Goal: Transaction & Acquisition: Purchase product/service

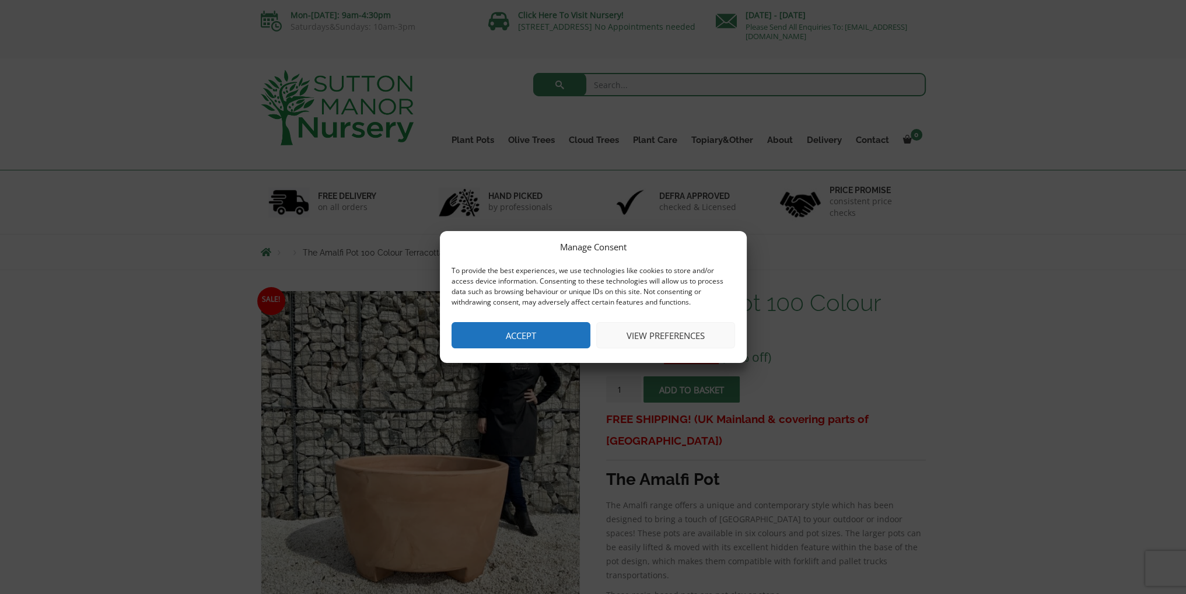
click at [553, 335] on button "Accept" at bounding box center [521, 335] width 139 height 26
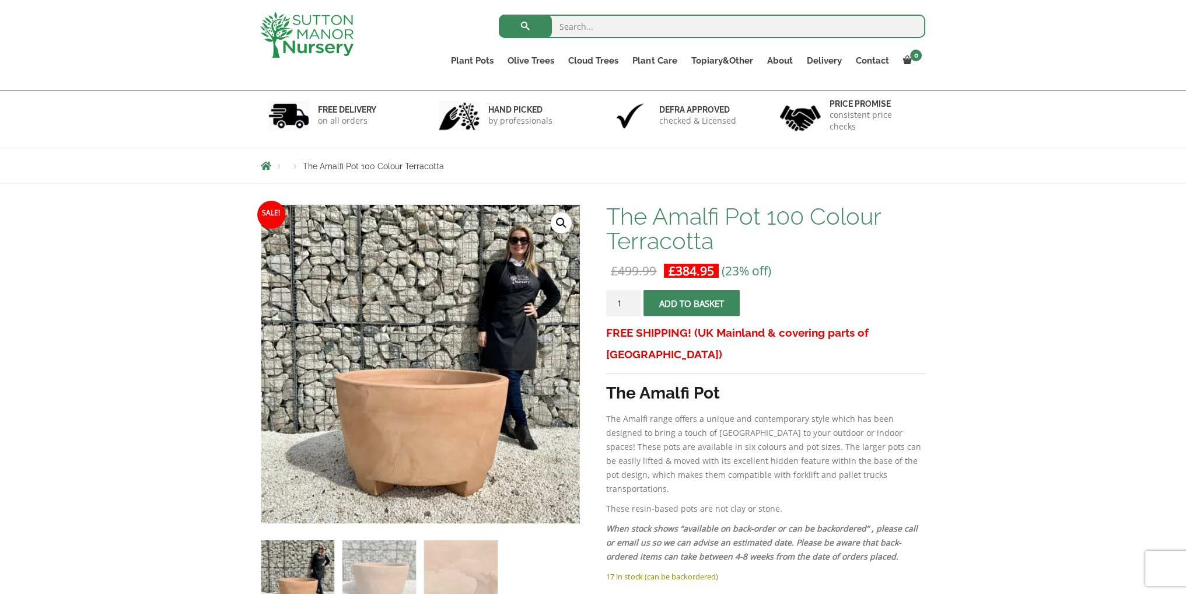
scroll to position [58, 0]
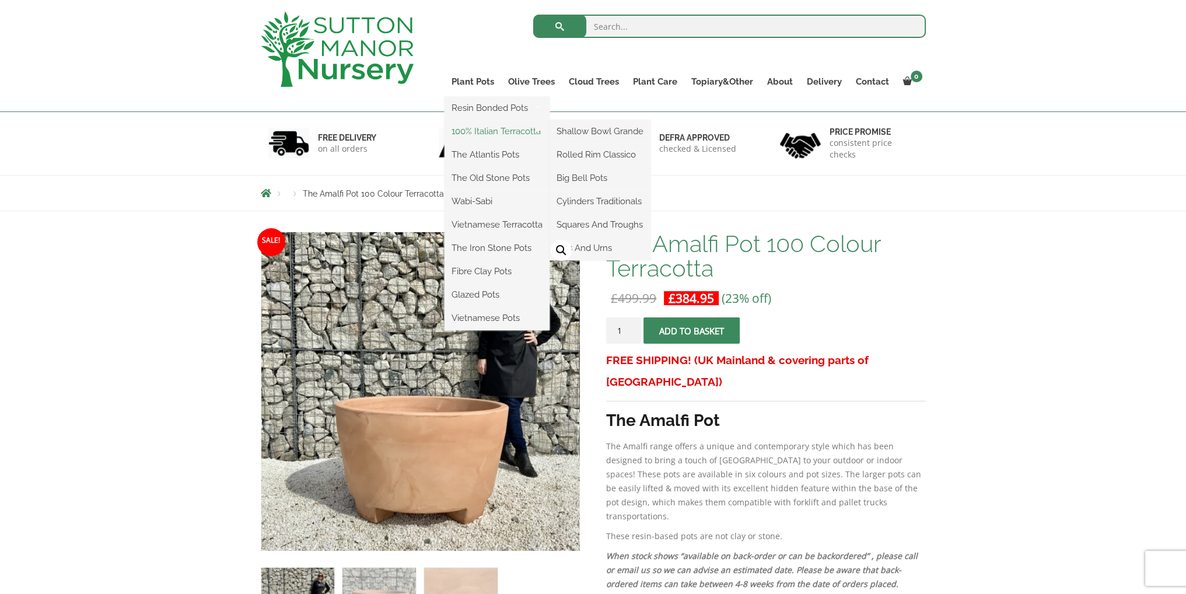
click at [494, 132] on link "100% Italian Terracotta" at bounding box center [497, 132] width 105 height 18
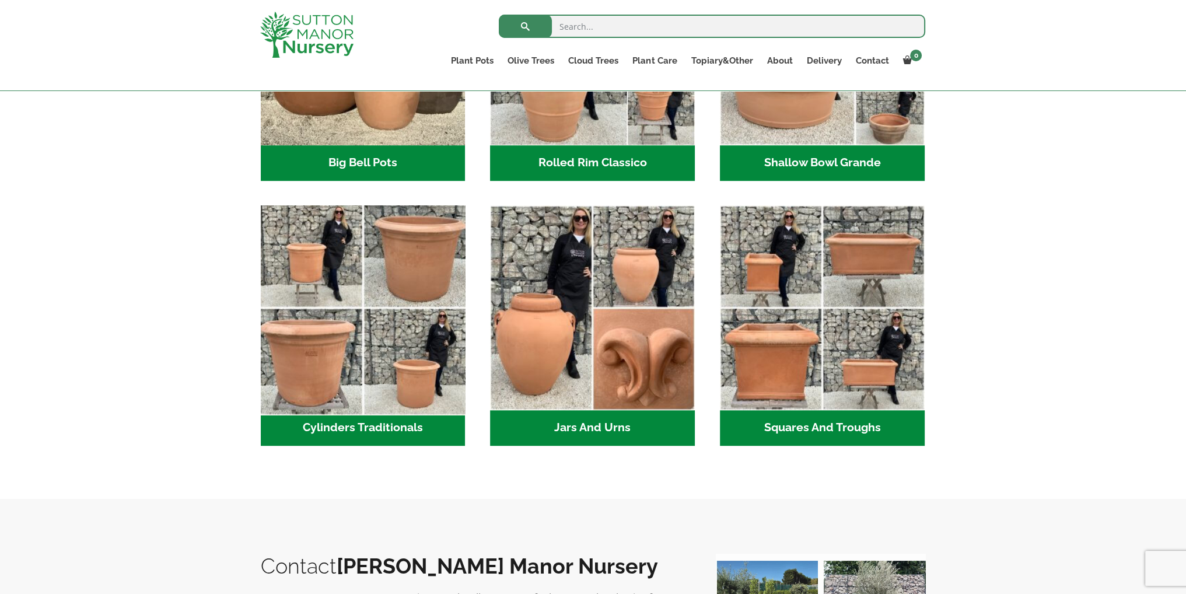
scroll to position [525, 0]
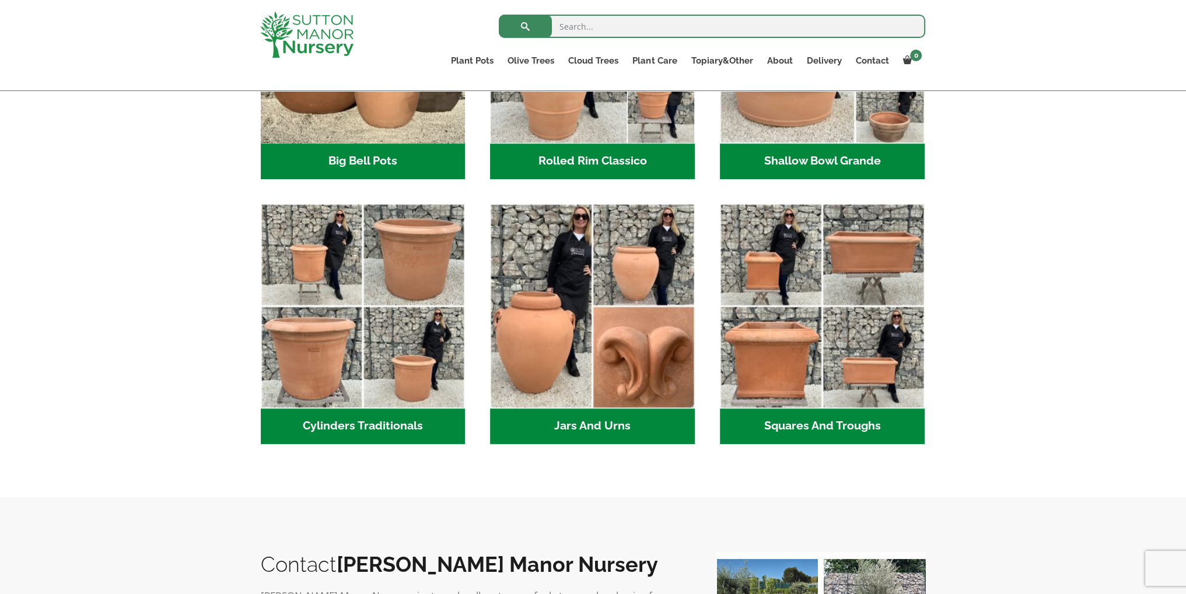
click at [336, 425] on h2 "Cylinders Traditionals (2)" at bounding box center [363, 426] width 205 height 36
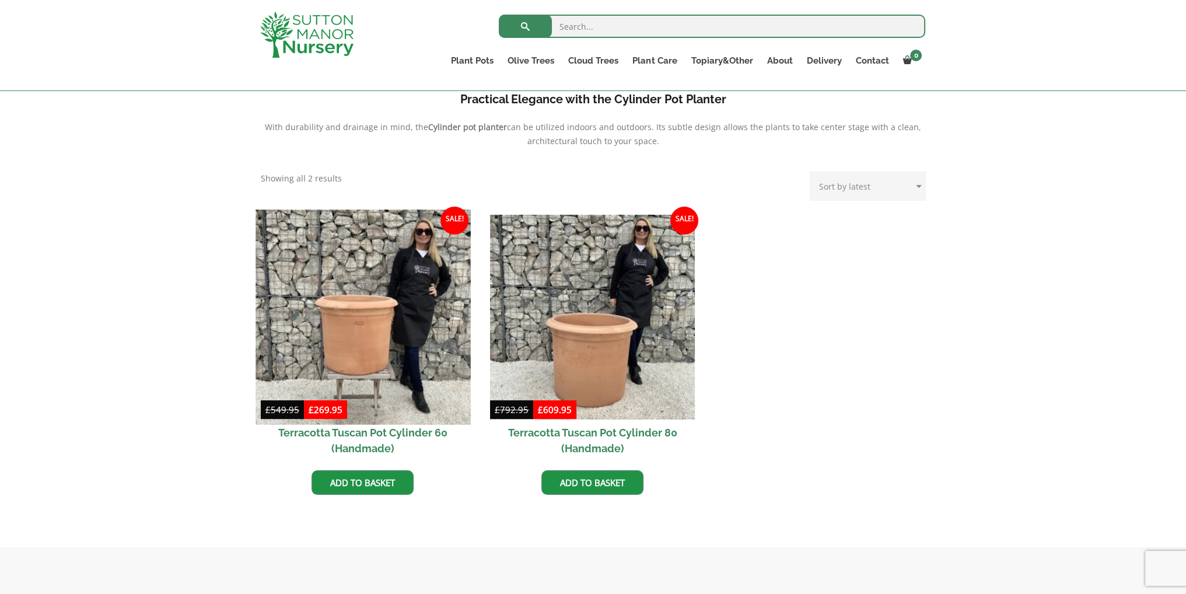
scroll to position [408, 0]
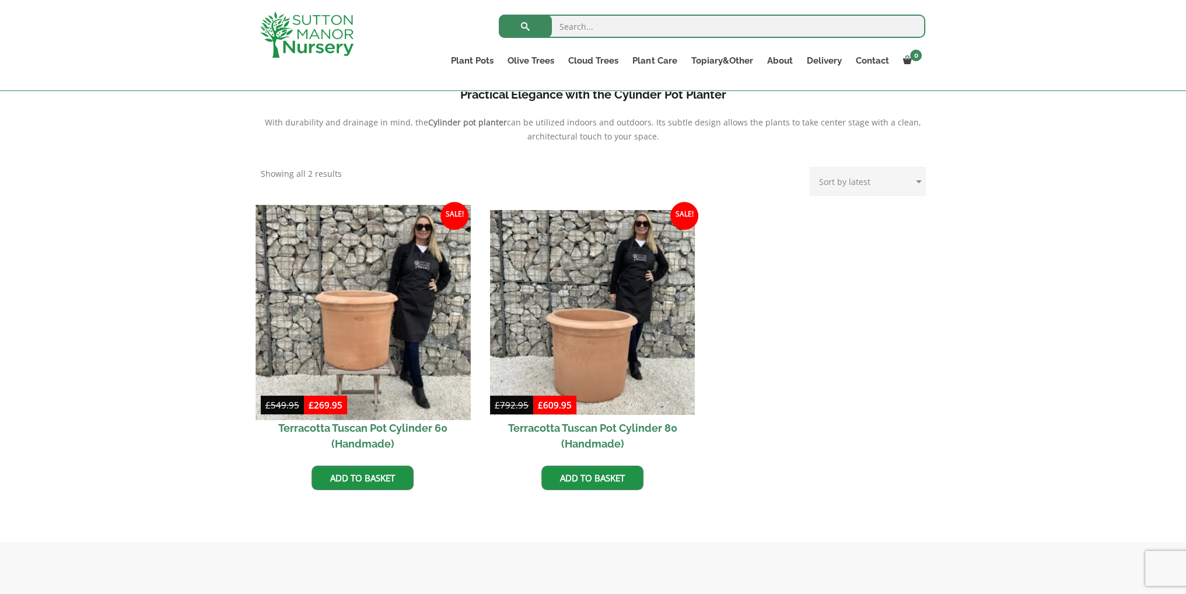
click at [366, 383] on img at bounding box center [363, 312] width 215 height 215
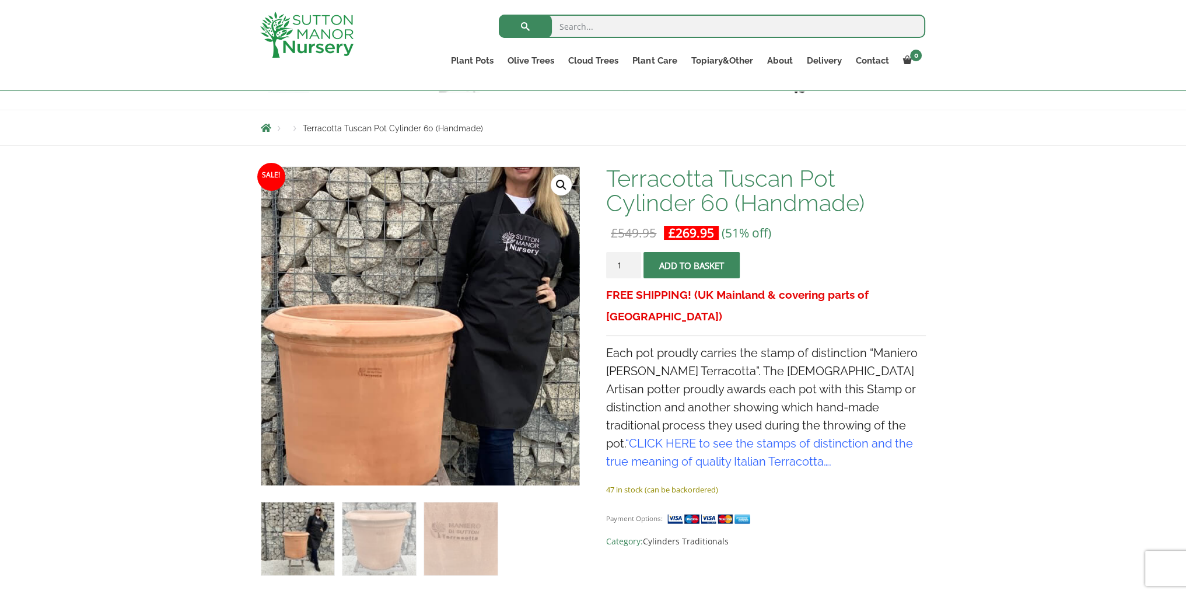
scroll to position [117, 0]
